Goal: Task Accomplishment & Management: Use online tool/utility

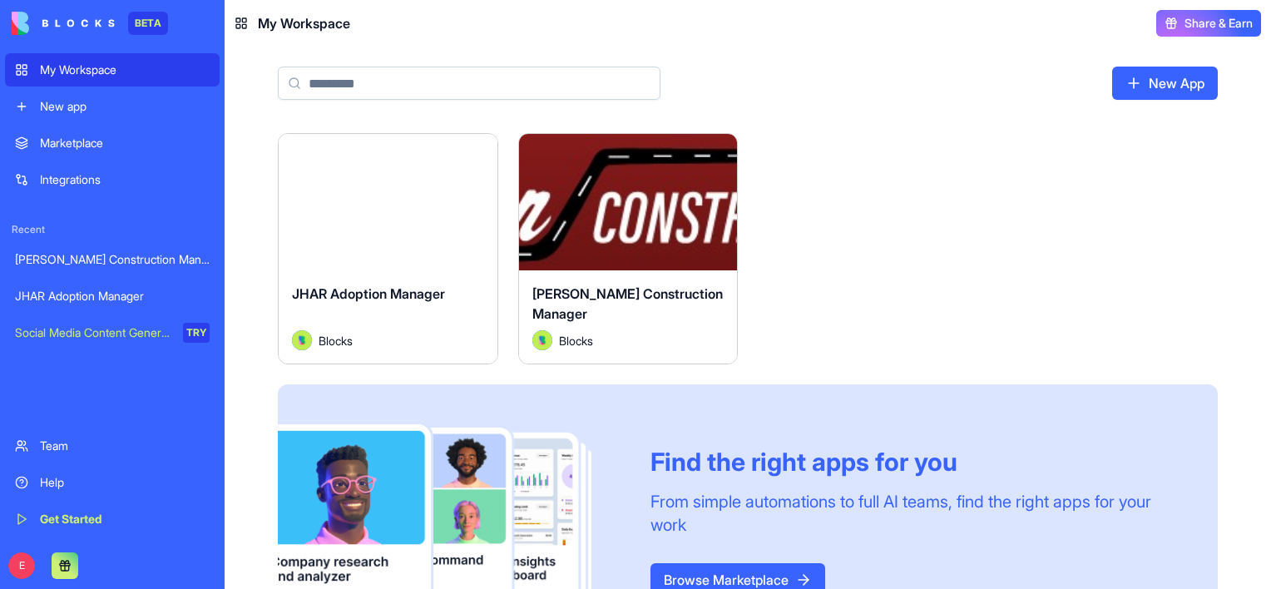
click at [709, 151] on html "BETA My Workspace New app Marketplace Integrations Recent [PERSON_NAME] Constru…" at bounding box center [635, 294] width 1271 height 589
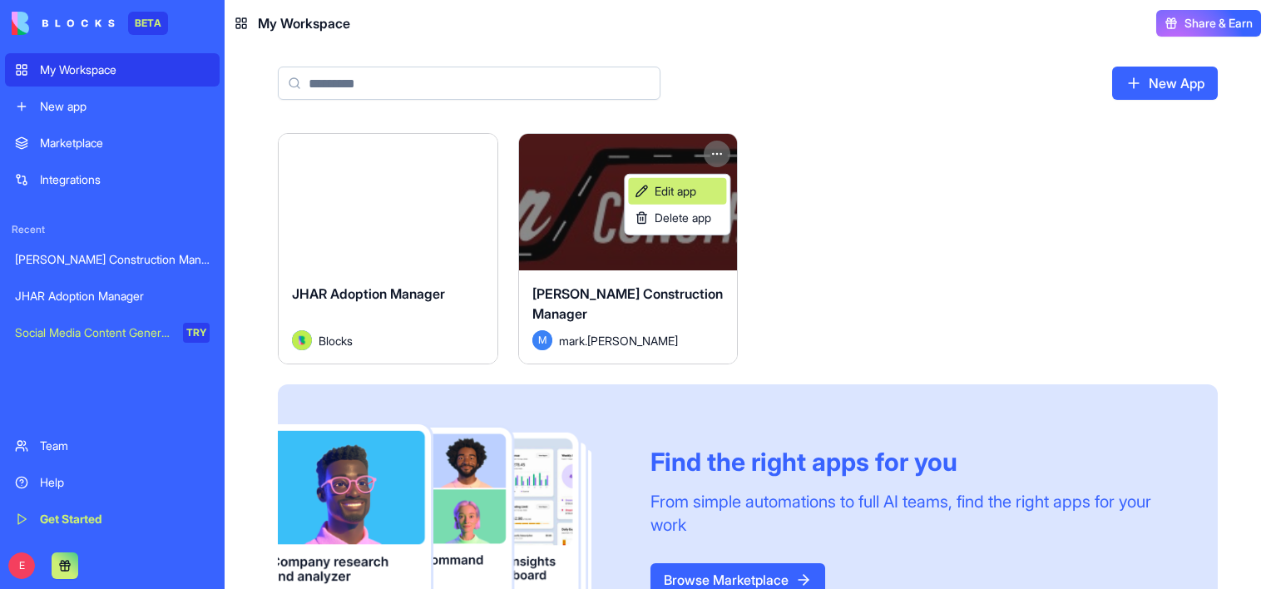
click at [705, 192] on link "Edit app" at bounding box center [677, 191] width 98 height 27
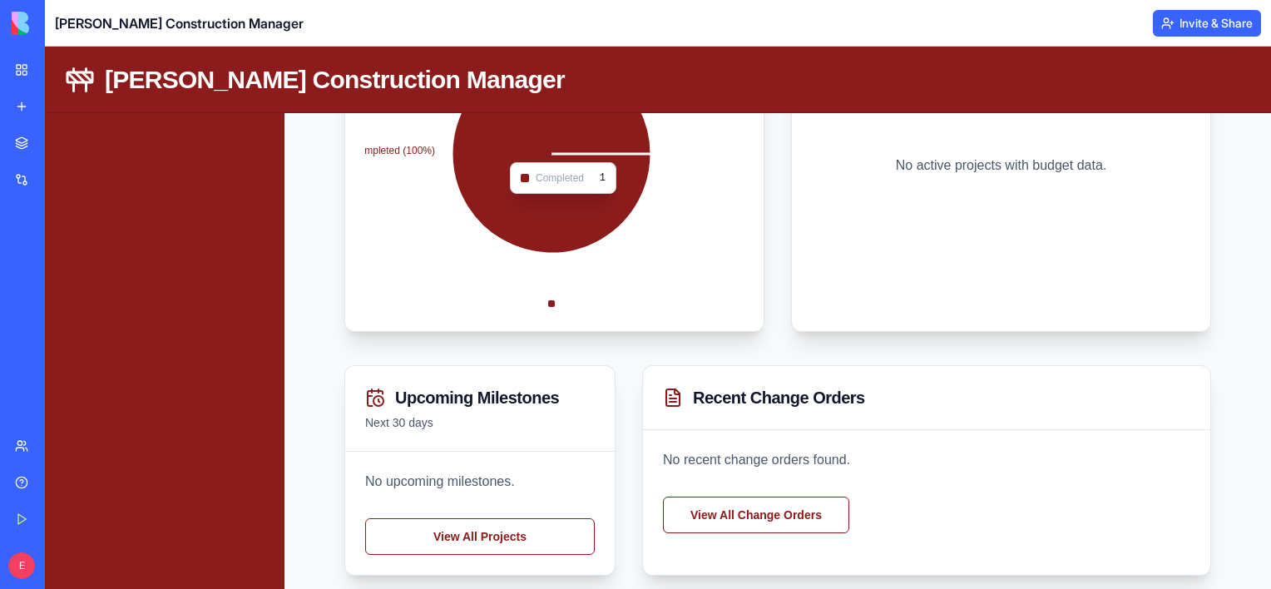
scroll to position [499, 0]
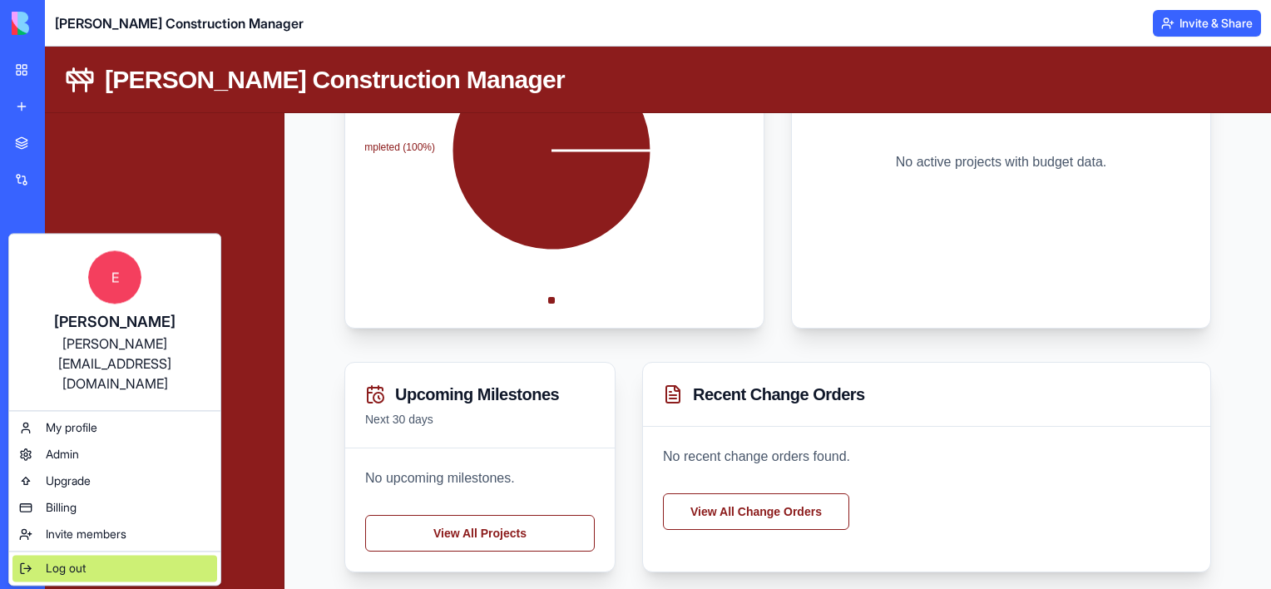
click at [53, 560] on span "Log out" at bounding box center [66, 568] width 40 height 17
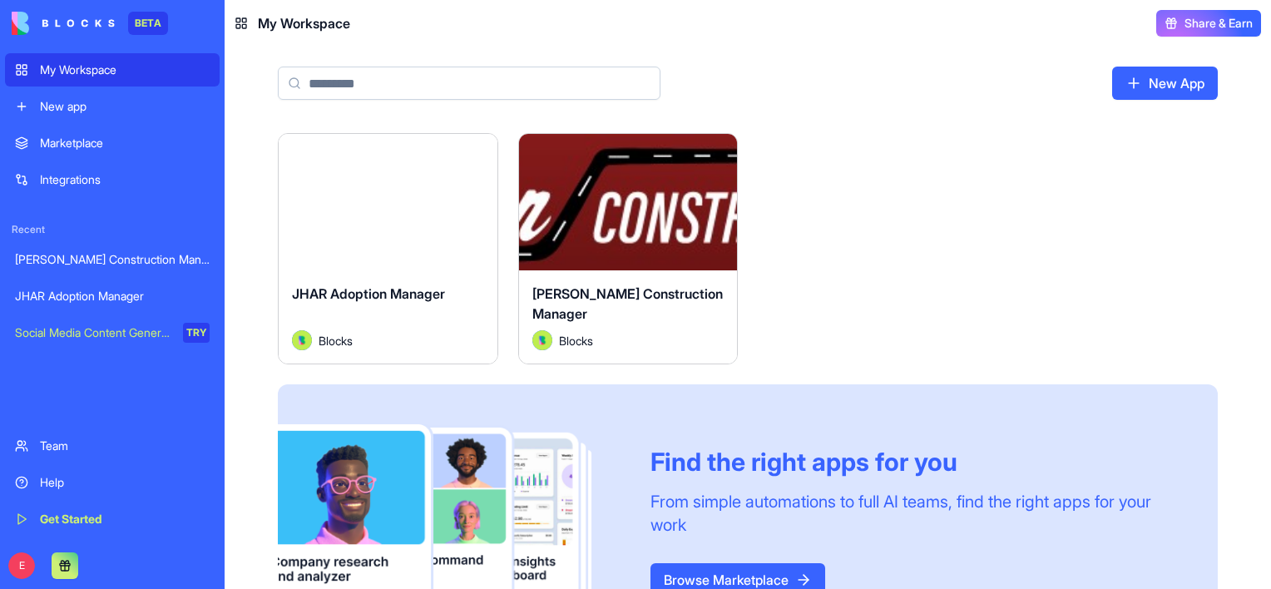
click at [640, 200] on button "Launch" at bounding box center [628, 201] width 125 height 33
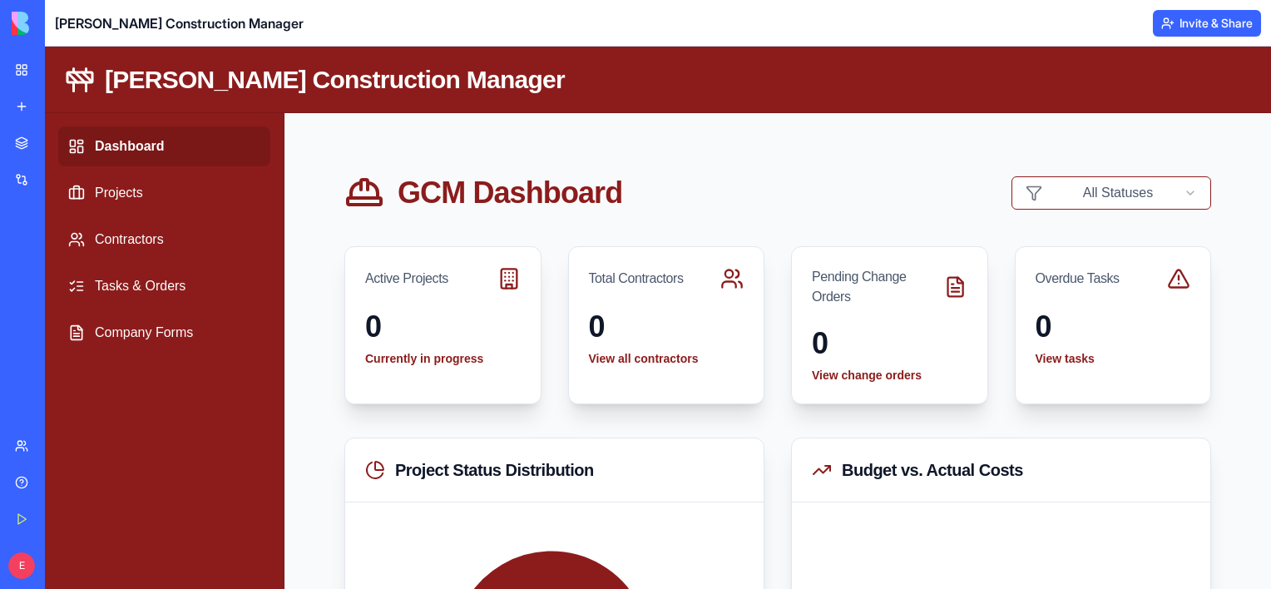
click at [27, 455] on link "Team" at bounding box center [38, 445] width 67 height 33
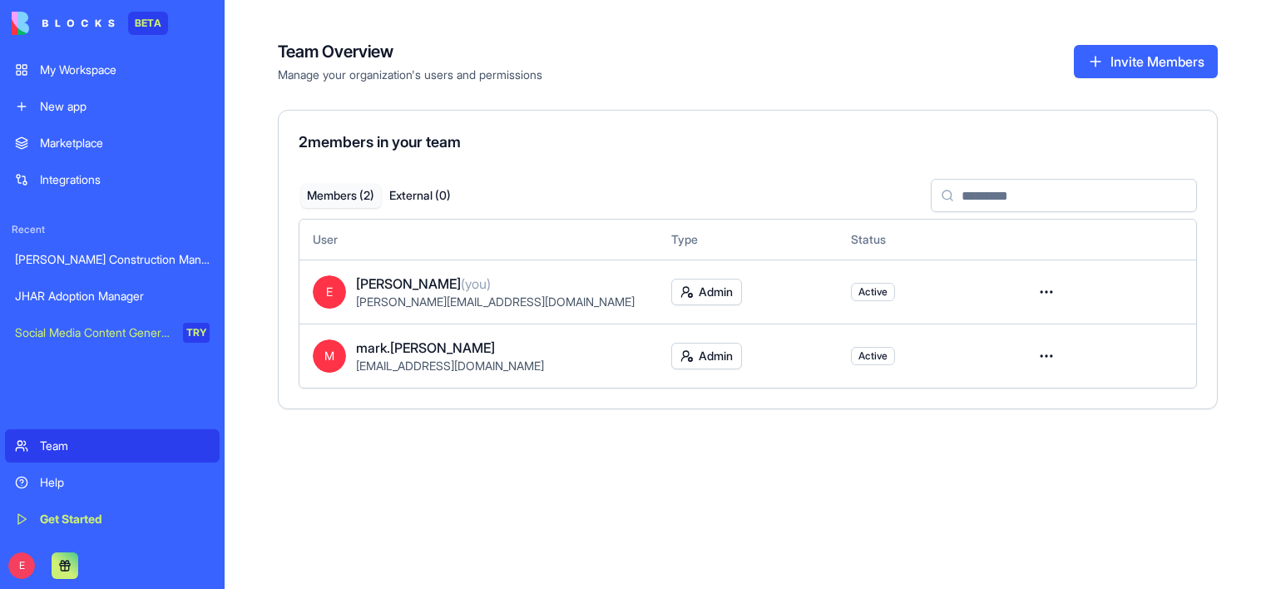
click at [725, 288] on html "BETA My Workspace New app Marketplace Integrations Recent Gladen Construction M…" at bounding box center [635, 294] width 1271 height 589
click at [727, 349] on html "BETA My Workspace New app Marketplace Integrations Recent Gladen Construction M…" at bounding box center [635, 294] width 1271 height 589
click at [726, 349] on html "BETA My Workspace New app Marketplace Integrations Recent Gladen Construction M…" at bounding box center [635, 294] width 1271 height 589
click at [126, 57] on link "My Workspace" at bounding box center [112, 69] width 215 height 33
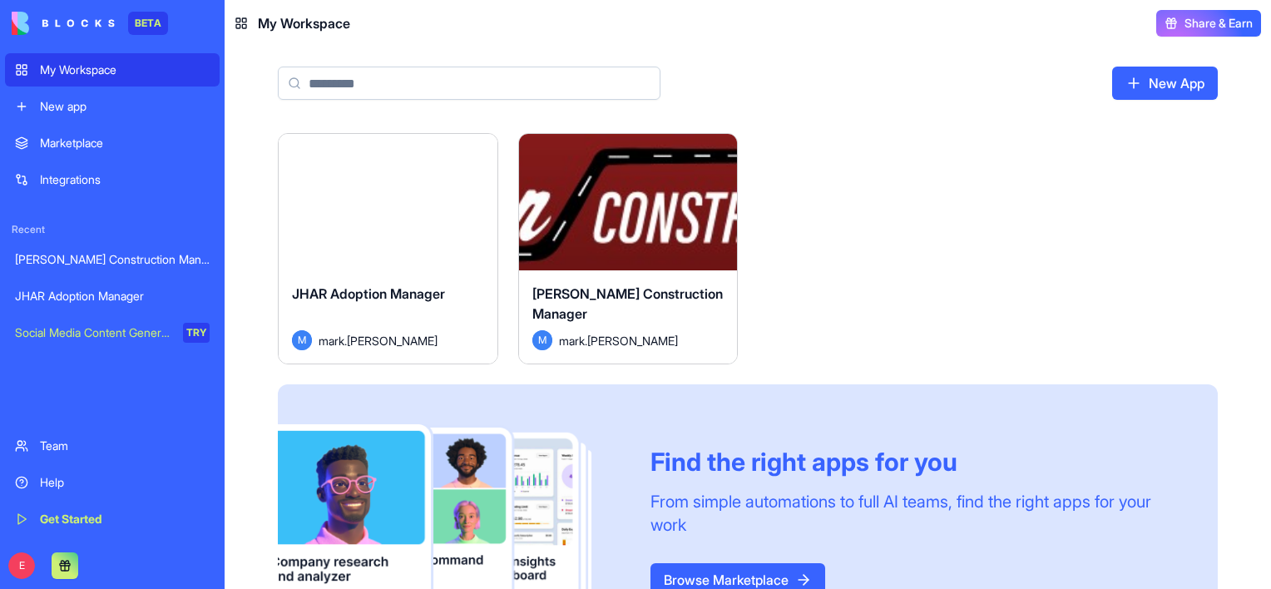
click at [719, 140] on div "Launch" at bounding box center [628, 202] width 219 height 136
